Goal: Check status: Check status

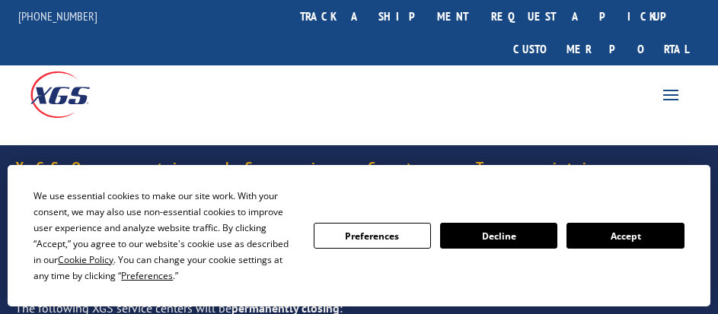
click at [619, 236] on button "Accept" at bounding box center [624, 236] width 117 height 26
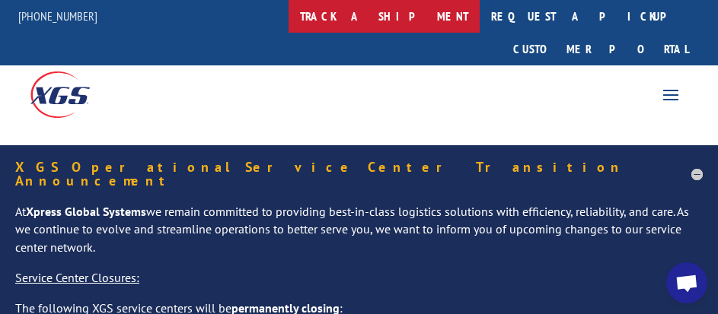
click at [393, 8] on link "track a shipment" at bounding box center [383, 16] width 191 height 33
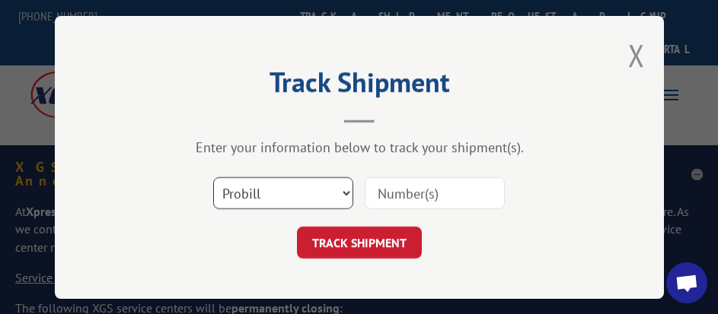
click at [309, 189] on select "Select category... Probill BOL PO" at bounding box center [283, 193] width 140 height 32
select select "po"
click at [213, 177] on select "Select category... Probill BOL PO" at bounding box center [283, 193] width 140 height 32
click at [372, 188] on input at bounding box center [435, 193] width 140 height 32
type input "26509190"
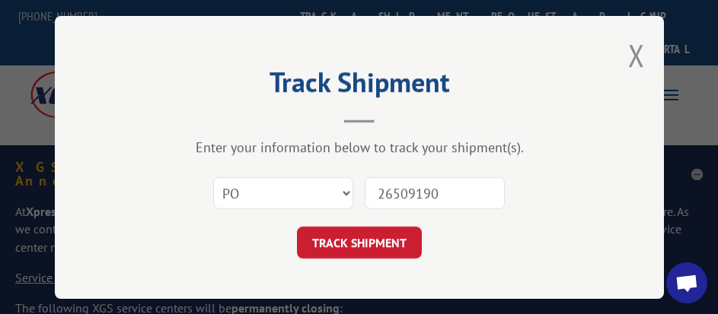
click at [297, 227] on button "TRACK SHIPMENT" at bounding box center [359, 243] width 125 height 32
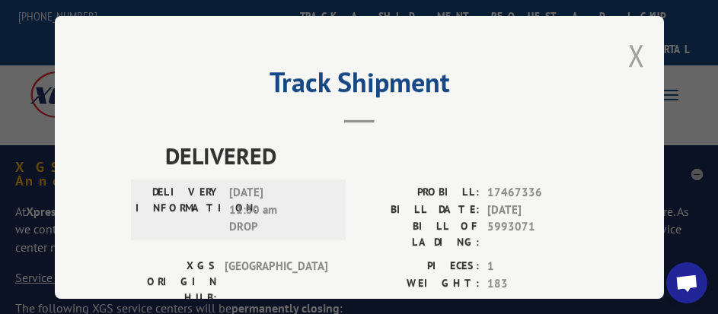
click at [632, 55] on button "Close modal" at bounding box center [636, 55] width 17 height 40
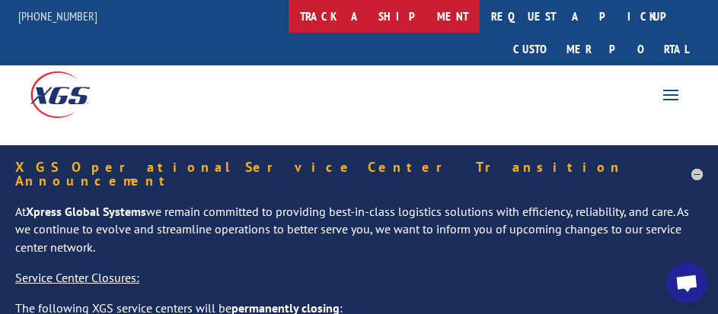
click at [396, 15] on link "track a shipment" at bounding box center [383, 16] width 191 height 33
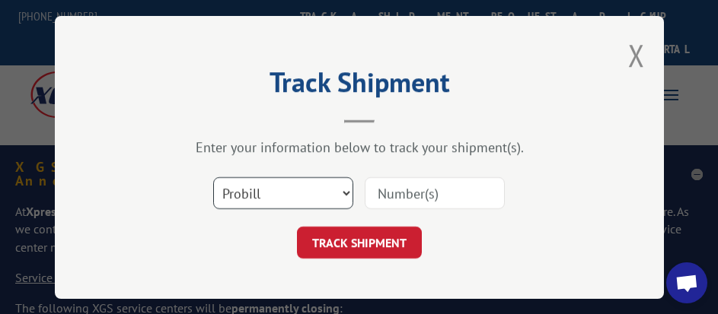
click at [271, 199] on select "Select category... Probill BOL PO" at bounding box center [283, 193] width 140 height 32
select select "po"
click at [213, 177] on select "Select category... Probill BOL PO" at bounding box center [283, 193] width 140 height 32
click at [390, 193] on input at bounding box center [435, 193] width 140 height 32
type input "26509272"
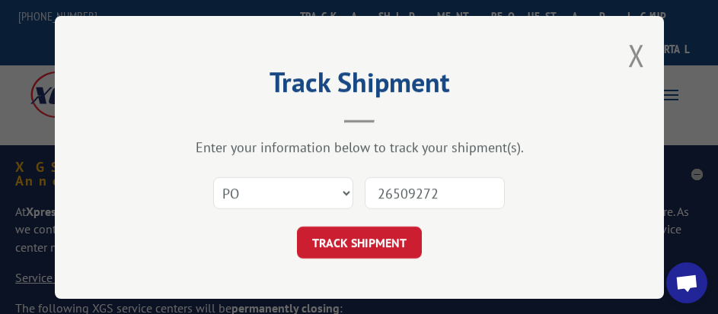
click at [297, 227] on button "TRACK SHIPMENT" at bounding box center [359, 243] width 125 height 32
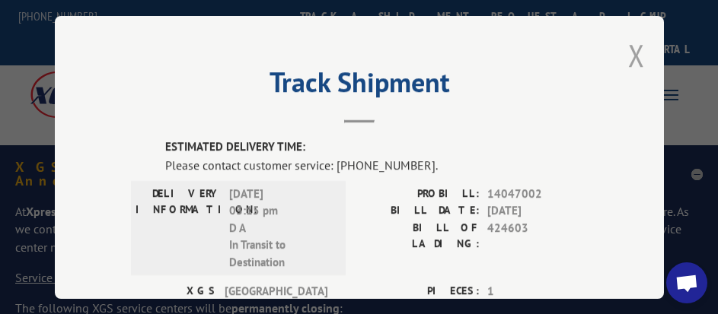
click at [632, 45] on button "Close modal" at bounding box center [636, 55] width 17 height 40
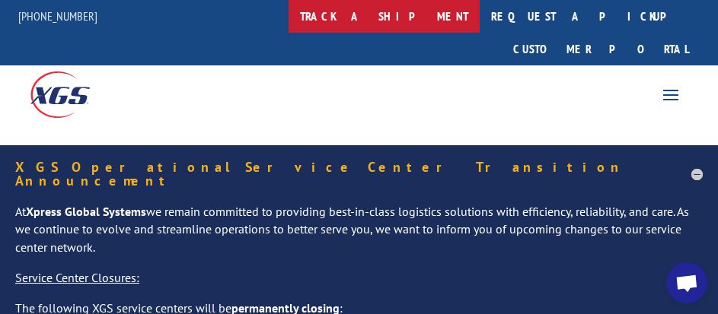
click at [391, 24] on link "track a shipment" at bounding box center [383, 16] width 191 height 33
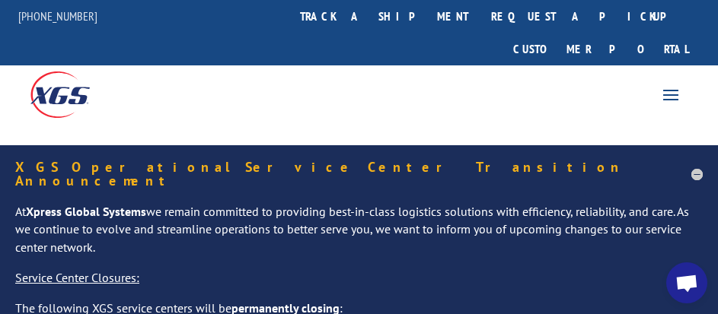
scroll to position [15, 0]
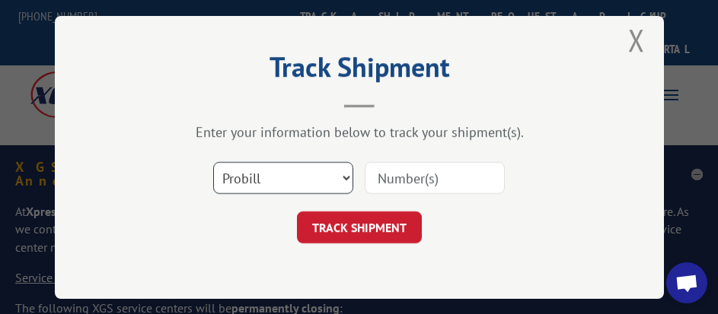
click at [269, 167] on select "Select category... Probill BOL PO" at bounding box center [283, 178] width 140 height 32
select select "po"
click at [213, 162] on select "Select category... Probill BOL PO" at bounding box center [283, 178] width 140 height 32
click at [390, 170] on input at bounding box center [435, 178] width 140 height 32
type input "26509269"
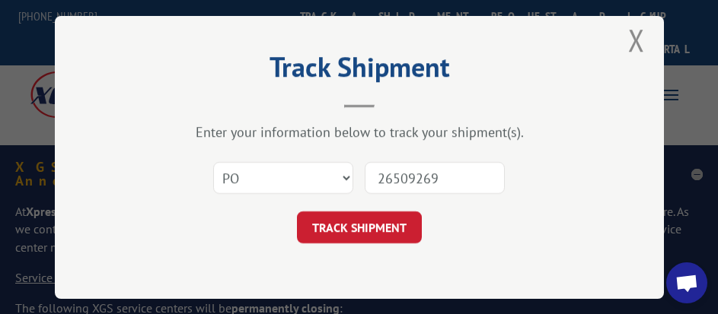
click at [297, 212] on button "TRACK SHIPMENT" at bounding box center [359, 228] width 125 height 32
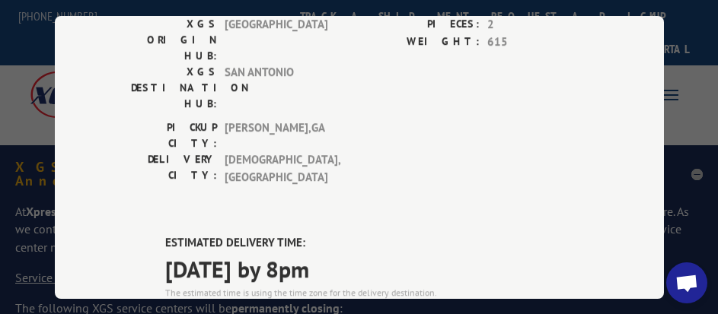
scroll to position [0, 0]
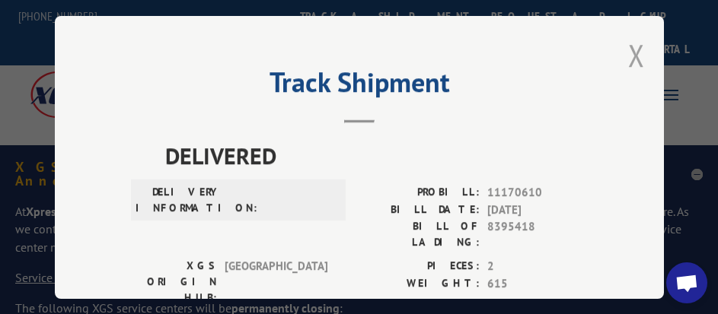
click at [628, 57] on button "Close modal" at bounding box center [636, 55] width 17 height 40
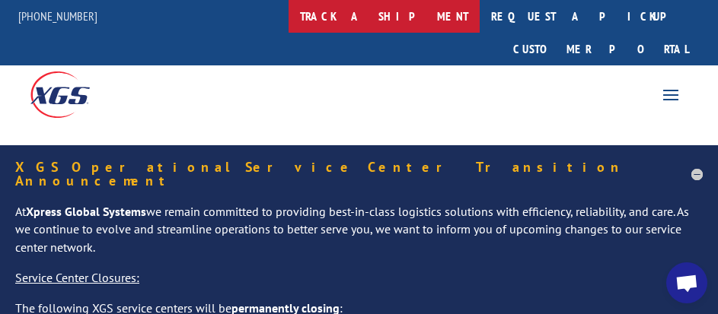
click at [390, 9] on link "track a shipment" at bounding box center [383, 16] width 191 height 33
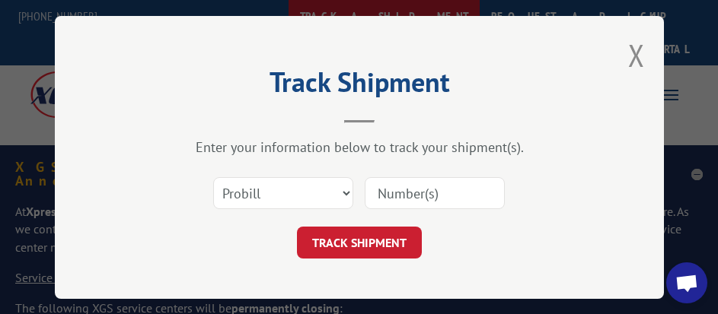
scroll to position [15, 0]
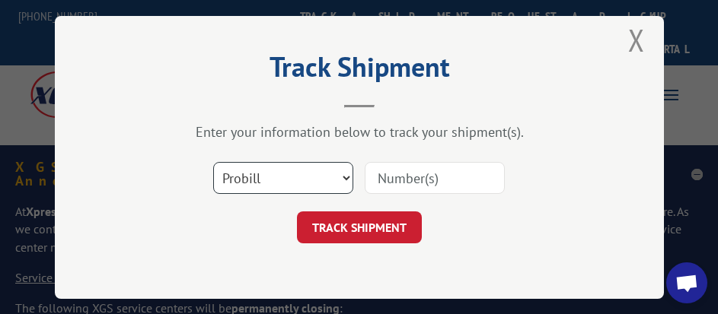
drag, startPoint x: 326, startPoint y: 174, endPoint x: 318, endPoint y: 180, distance: 9.9
click at [326, 174] on select "Select category... Probill BOL PO" at bounding box center [283, 178] width 140 height 32
select select "po"
click at [213, 162] on select "Select category... Probill BOL PO" at bounding box center [283, 178] width 140 height 32
click at [375, 172] on input at bounding box center [435, 178] width 140 height 32
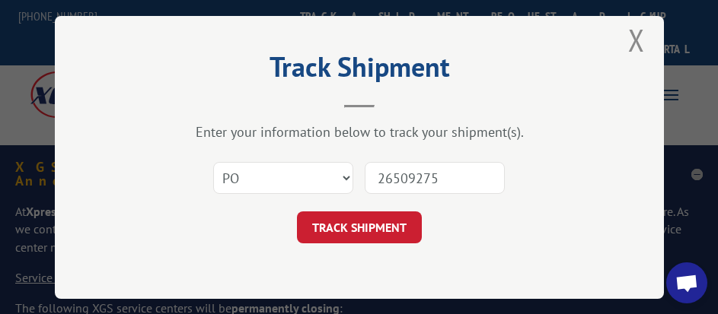
type input "26509275"
click at [297, 212] on button "TRACK SHIPMENT" at bounding box center [359, 228] width 125 height 32
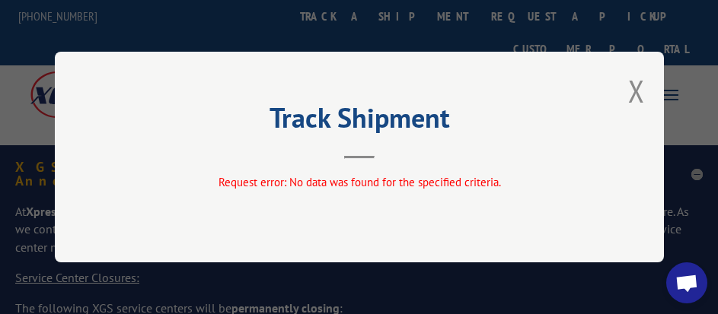
click at [626, 97] on div "Track Shipment Request error: No data was found for the specified criteria." at bounding box center [359, 157] width 609 height 211
click at [626, 101] on div "Track Shipment Request error: No data was found for the specified criteria." at bounding box center [359, 157] width 609 height 211
drag, startPoint x: 642, startPoint y: 96, endPoint x: 447, endPoint y: 35, distance: 203.4
click at [638, 96] on button "Close modal" at bounding box center [636, 91] width 17 height 40
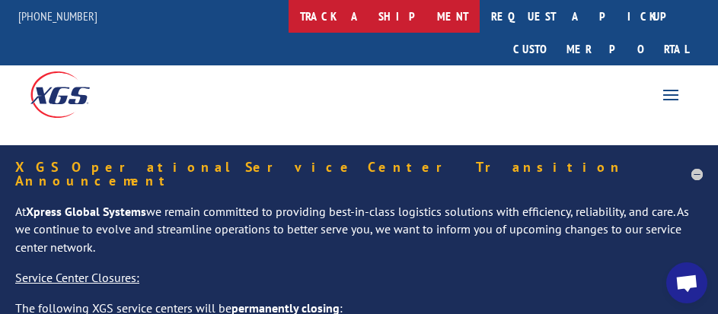
click at [377, 13] on link "track a shipment" at bounding box center [383, 16] width 191 height 33
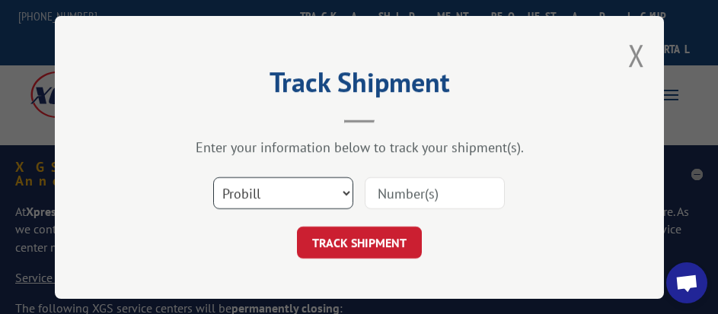
click at [294, 177] on select "Select category... Probill BOL PO" at bounding box center [283, 193] width 140 height 32
select select "po"
click at [213, 177] on select "Select category... Probill BOL PO" at bounding box center [283, 193] width 140 height 32
click at [370, 195] on input at bounding box center [435, 193] width 140 height 32
type input "26509275"
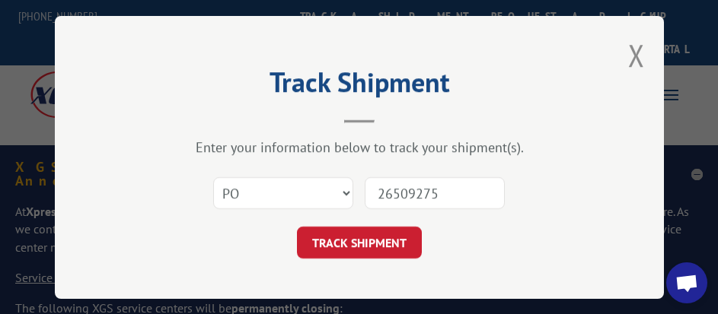
click at [297, 227] on button "TRACK SHIPMENT" at bounding box center [359, 243] width 125 height 32
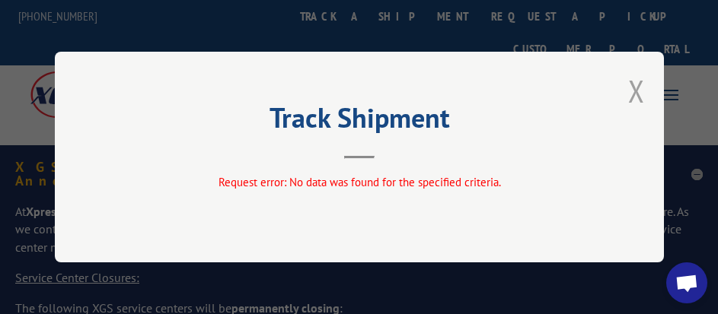
click at [642, 92] on button "Close modal" at bounding box center [636, 91] width 17 height 40
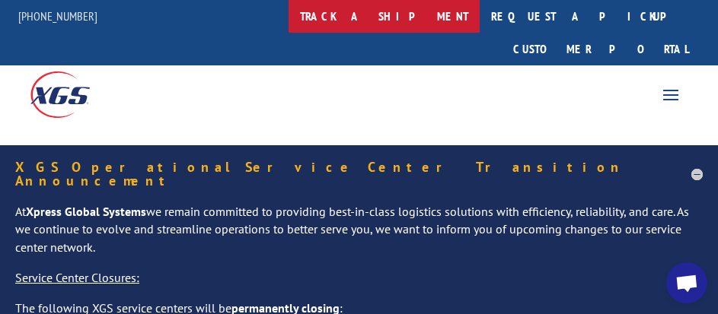
click at [390, 13] on link "track a shipment" at bounding box center [383, 16] width 191 height 33
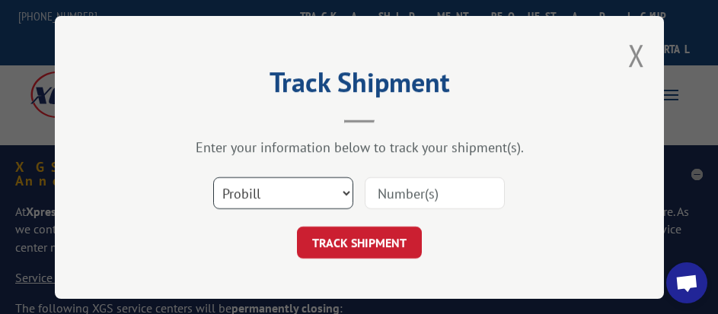
click at [253, 189] on select "Select category... Probill BOL PO" at bounding box center [283, 193] width 140 height 32
select select "po"
click at [213, 177] on select "Select category... Probill BOL PO" at bounding box center [283, 193] width 140 height 32
click at [393, 183] on input at bounding box center [435, 193] width 140 height 32
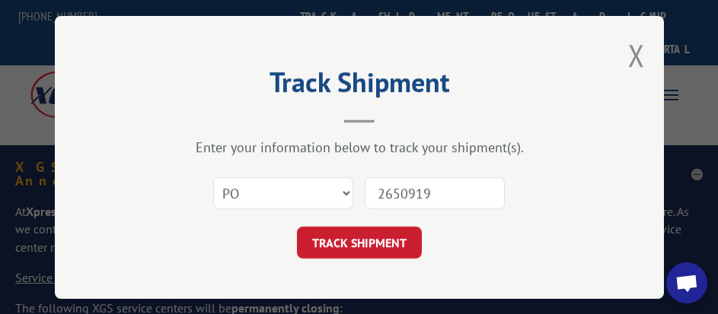
type input "26509190"
click button "TRACK SHIPMENT" at bounding box center [359, 243] width 125 height 32
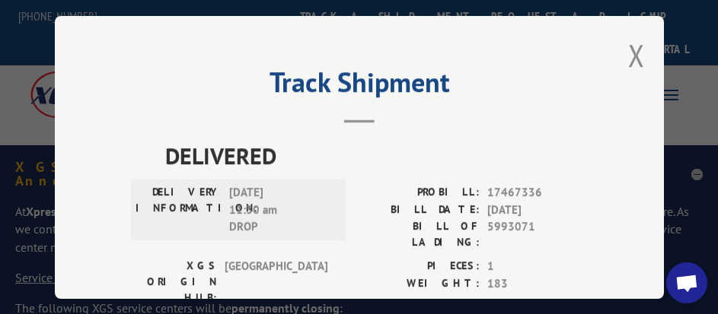
click at [641, 46] on div "Track Shipment DELIVERED DELIVERY INFORMATION: [DATE] 11:30 am DROP PROBILL: 17…" at bounding box center [359, 157] width 609 height 283
click at [634, 47] on button "Close modal" at bounding box center [636, 55] width 17 height 40
